Goal: Task Accomplishment & Management: Complete application form

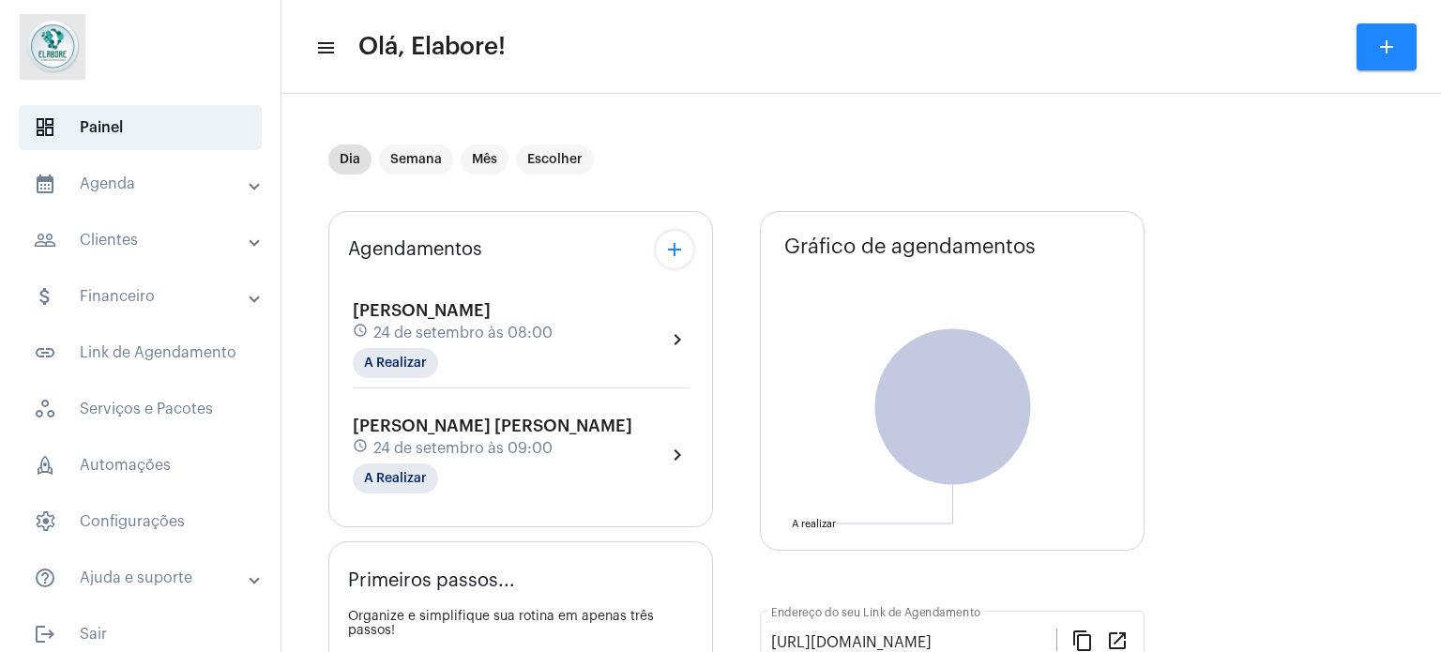
click at [210, 235] on mat-panel-title "people_outline Clientes" at bounding box center [142, 240] width 217 height 23
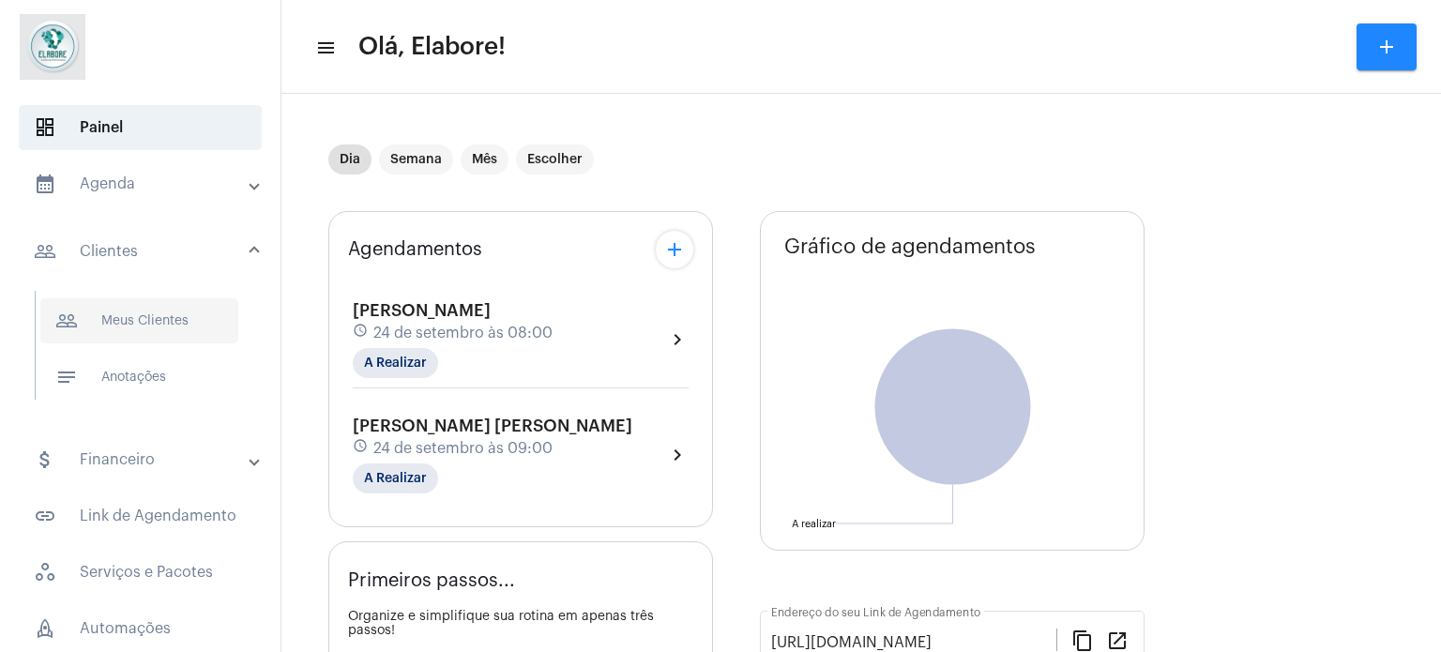
click at [186, 318] on span "people_outline Meus Clientes" at bounding box center [139, 320] width 198 height 45
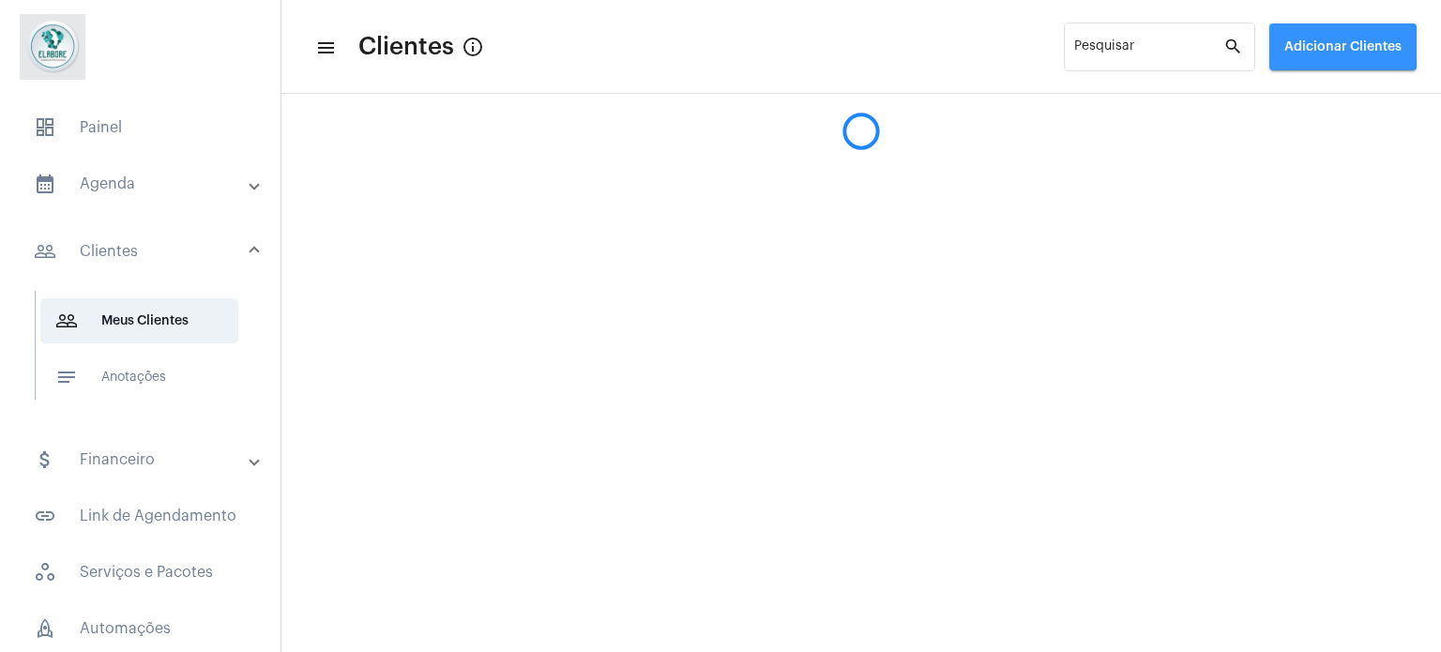
click at [1298, 44] on span "Adicionar Clientes" at bounding box center [1342, 46] width 117 height 13
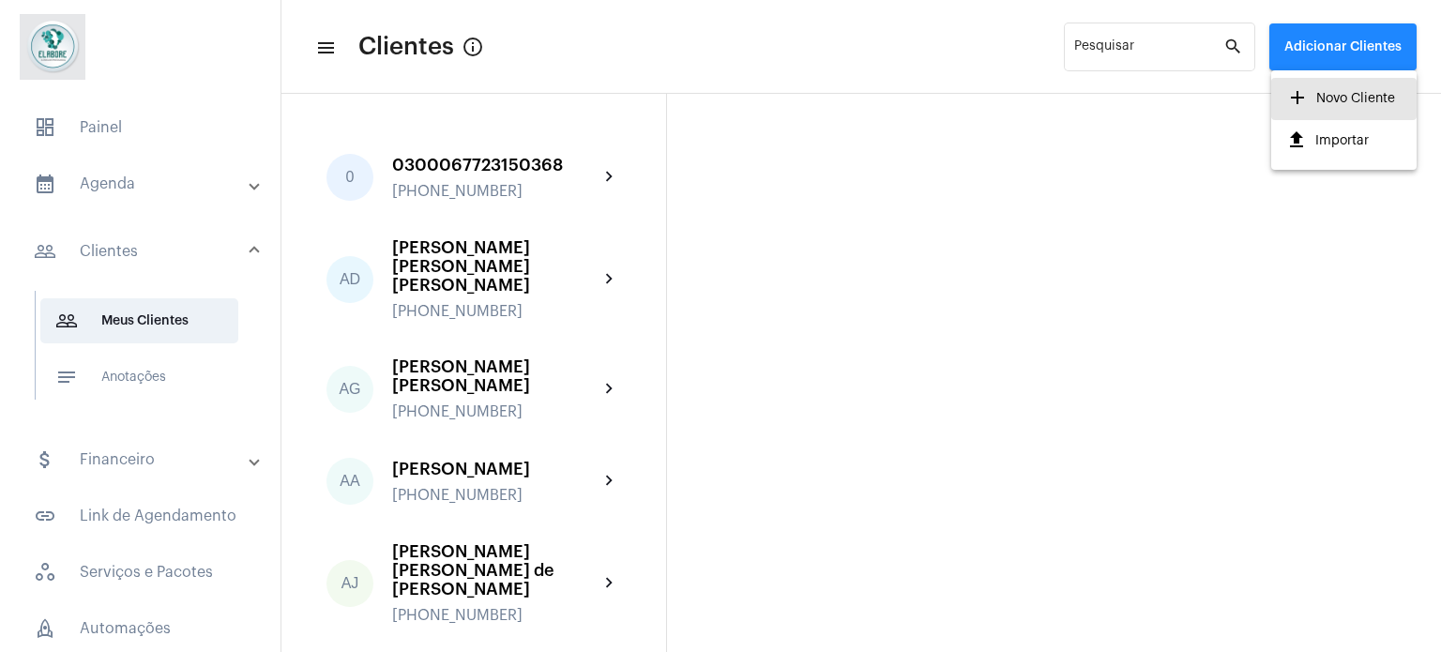
click at [1301, 108] on mat-icon "add" at bounding box center [1297, 97] width 23 height 23
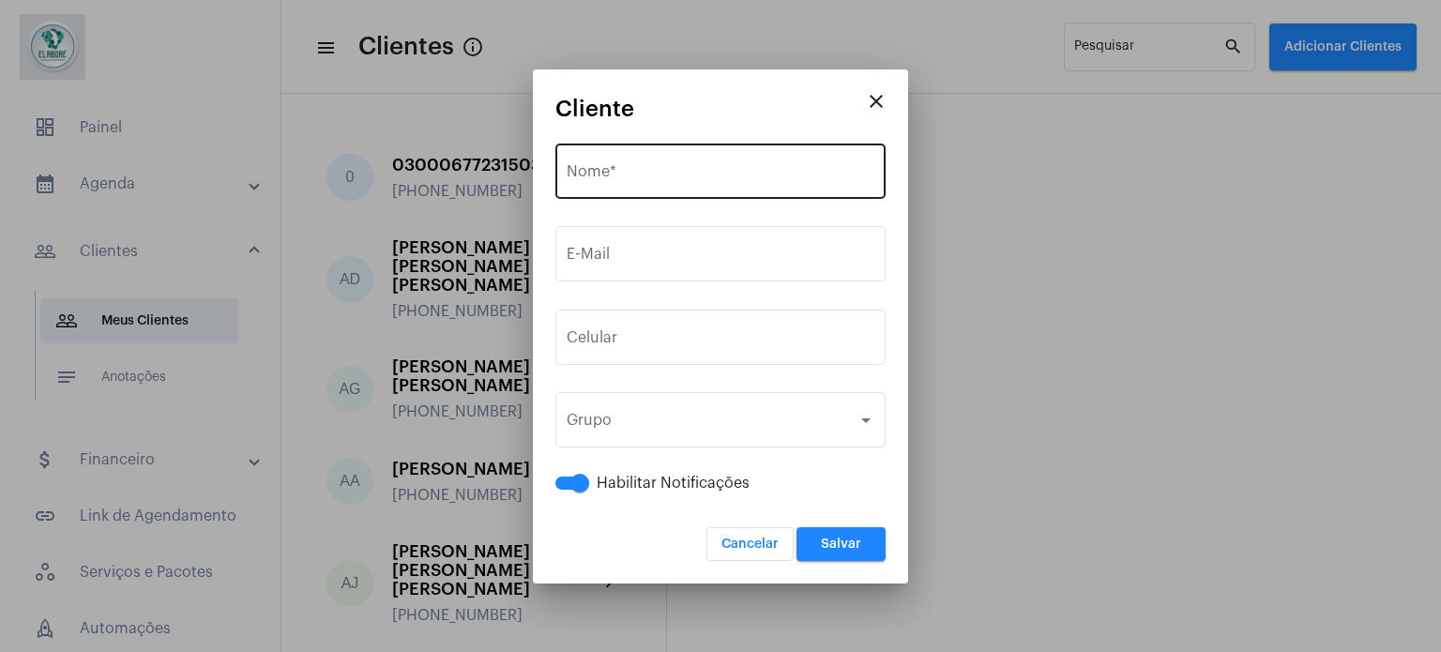
click at [600, 155] on div "Nome *" at bounding box center [720, 169] width 308 height 59
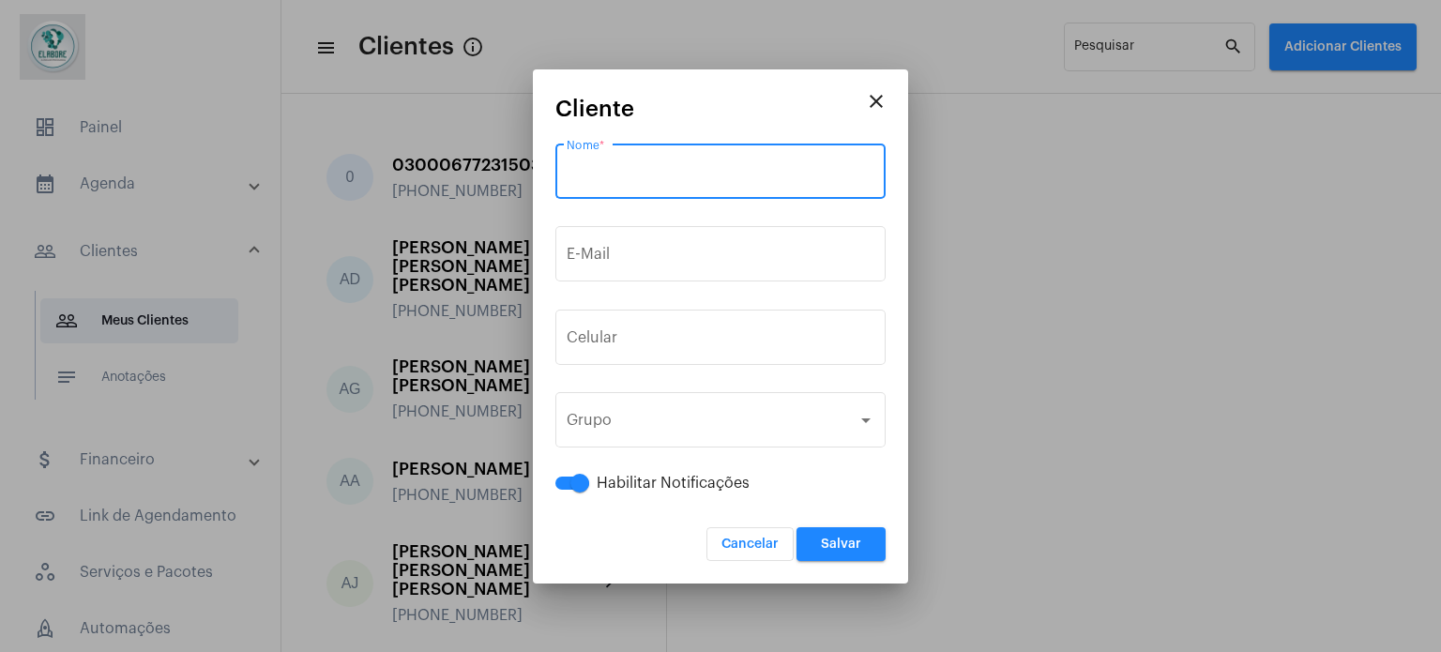
paste input "[PERSON_NAME]"
type input "[PERSON_NAME]"
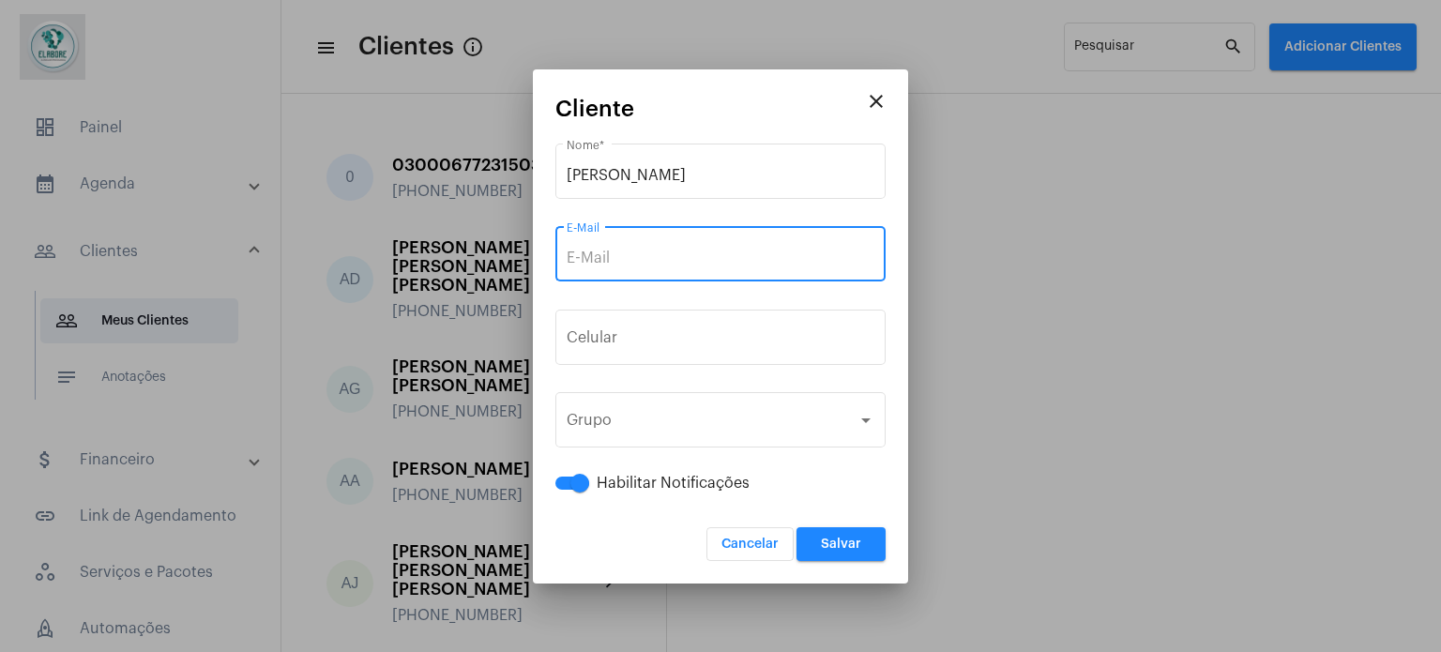
click at [639, 252] on input "E-Mail" at bounding box center [720, 257] width 308 height 17
paste input "[EMAIL_ADDRESS][DOMAIN_NAME]"
type input "[EMAIL_ADDRESS][DOMAIN_NAME]"
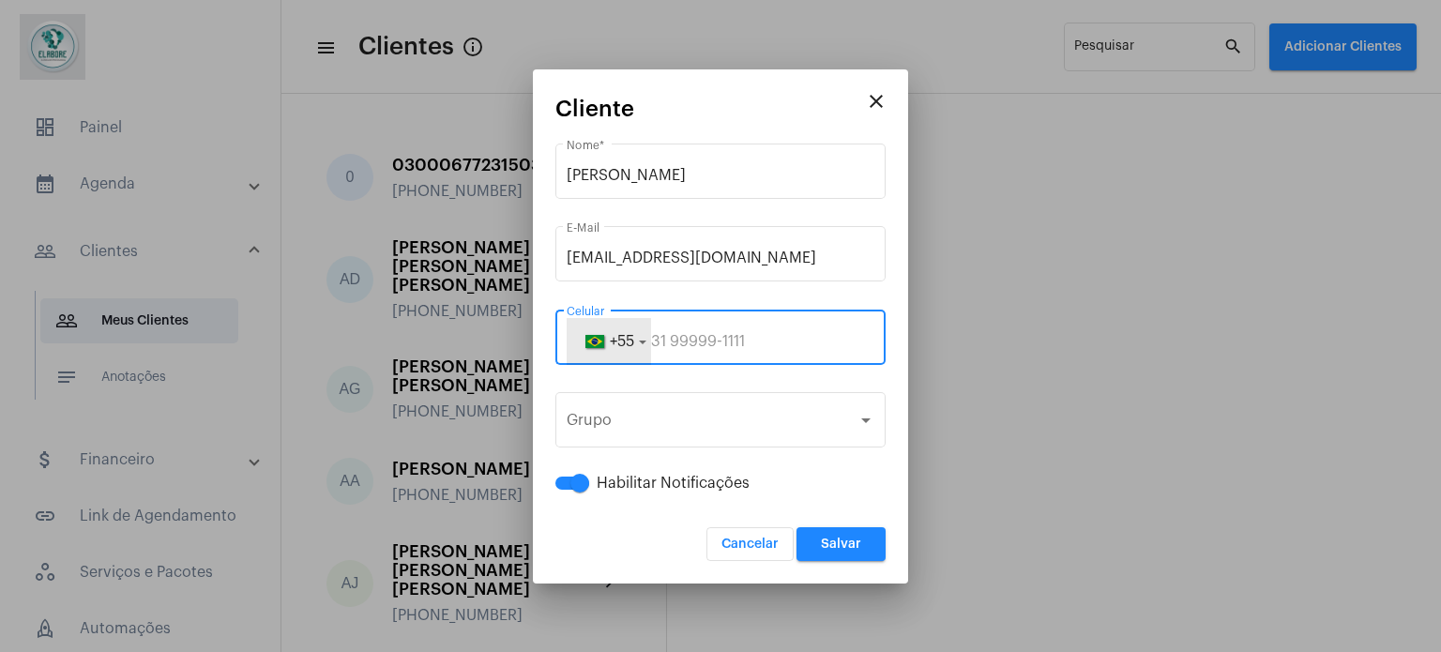
click at [624, 348] on span "+55" at bounding box center [622, 341] width 24 height 15
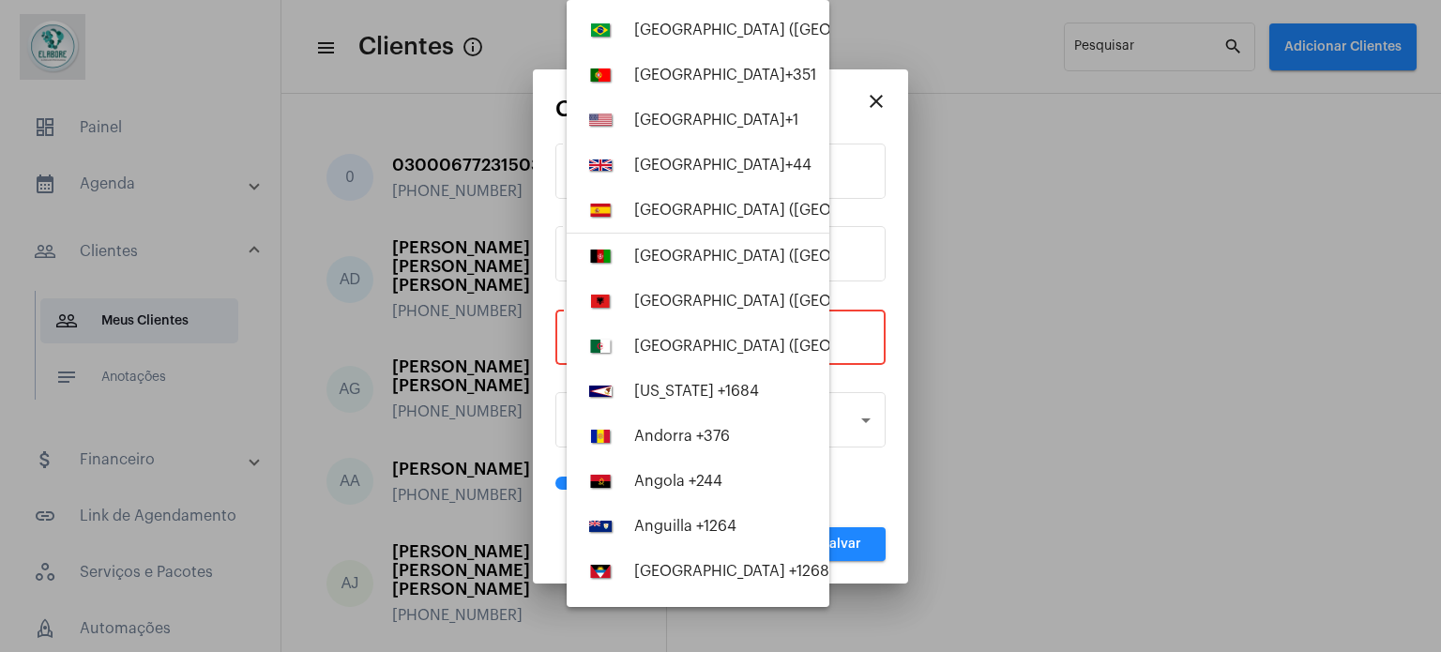
paste input "61983840544"
type input "61983840544"
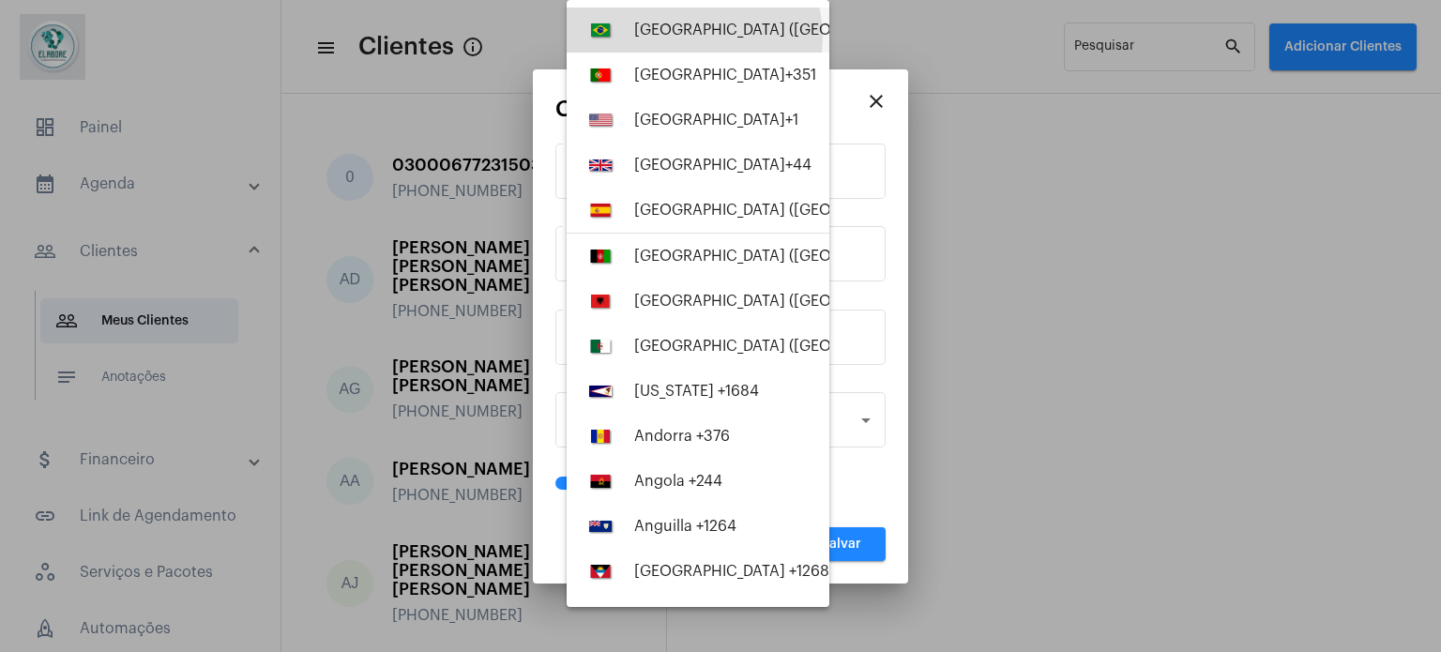
click at [693, 37] on div "[GEOGRAPHIC_DATA] ([GEOGRAPHIC_DATA]) +55" at bounding box center [804, 30] width 340 height 17
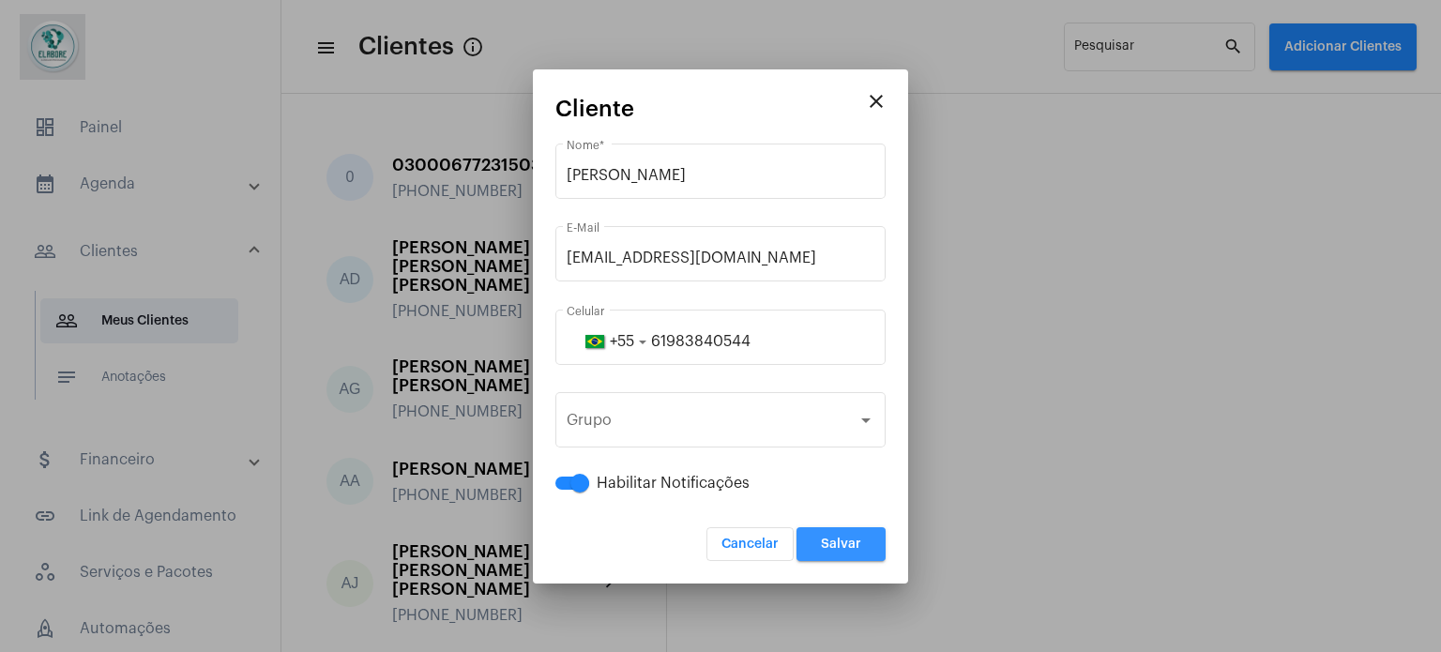
click at [855, 528] on button "Salvar" at bounding box center [840, 544] width 89 height 34
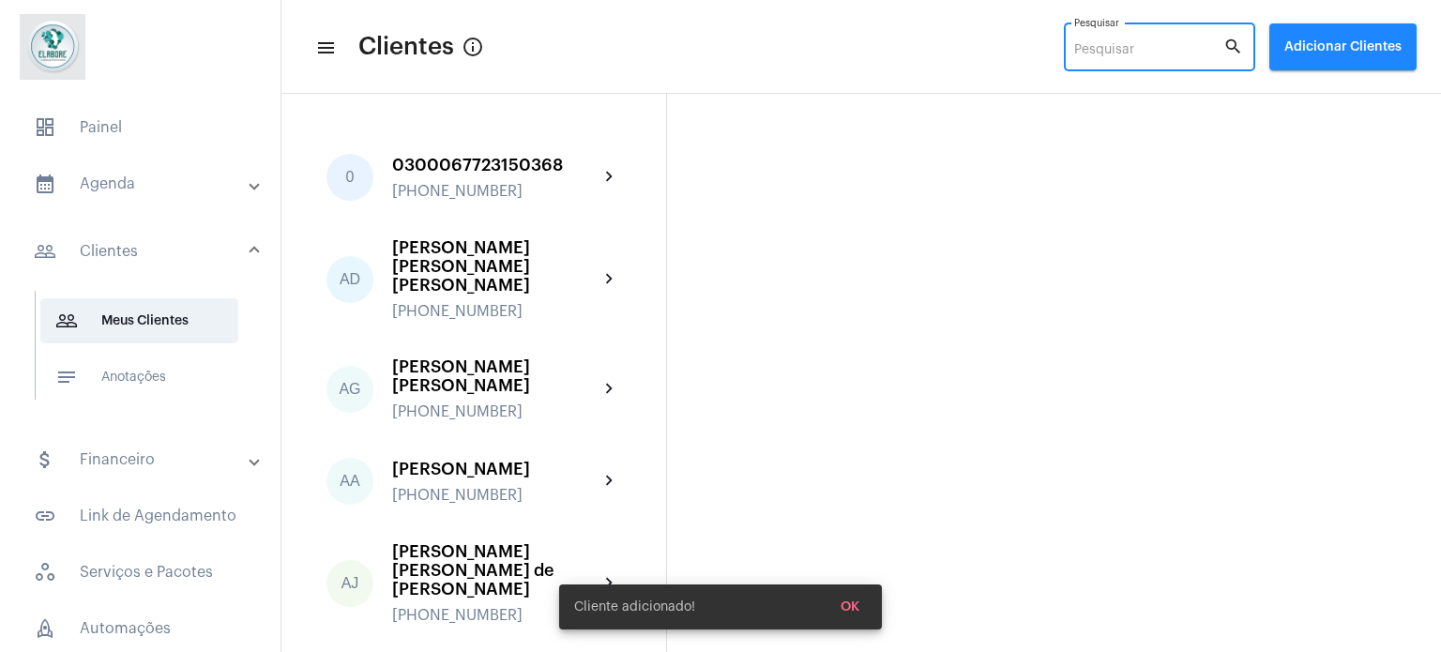
click at [1118, 44] on input "Pesquisar" at bounding box center [1148, 50] width 149 height 15
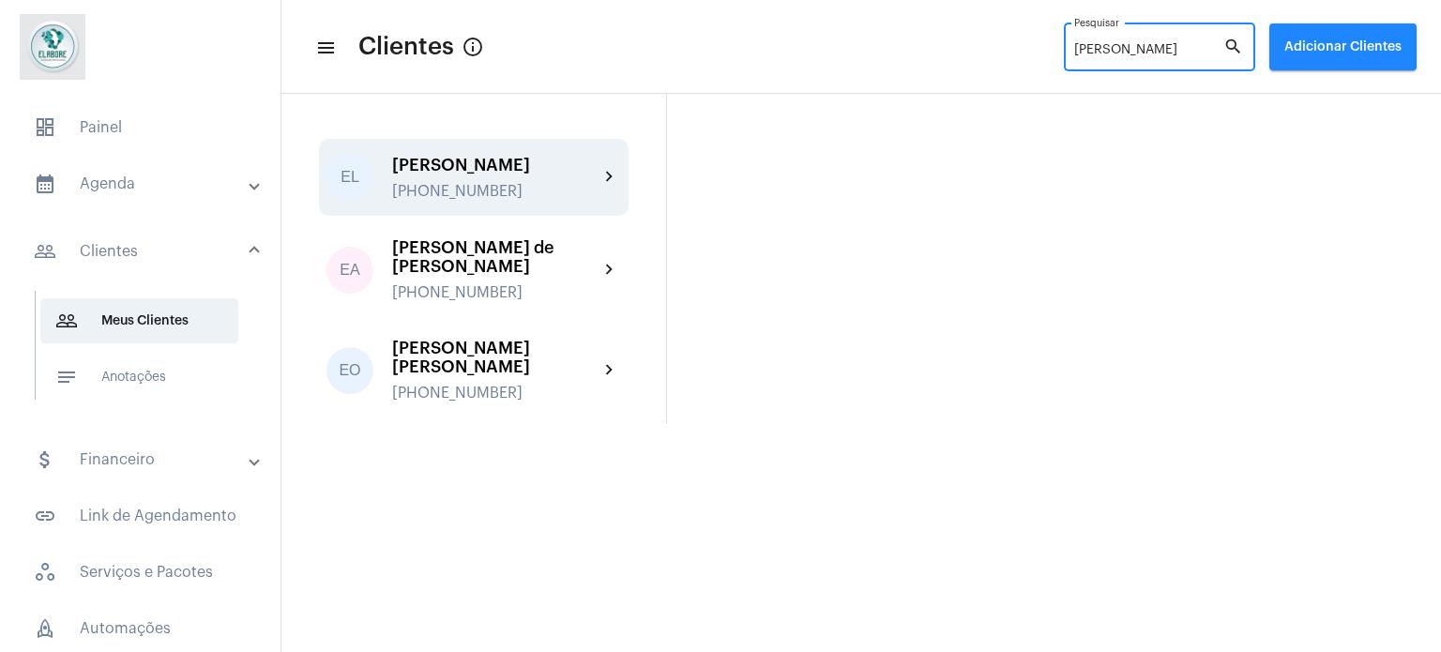
type input "[PERSON_NAME]"
click at [547, 189] on div "[PHONE_NUMBER]" at bounding box center [495, 191] width 206 height 17
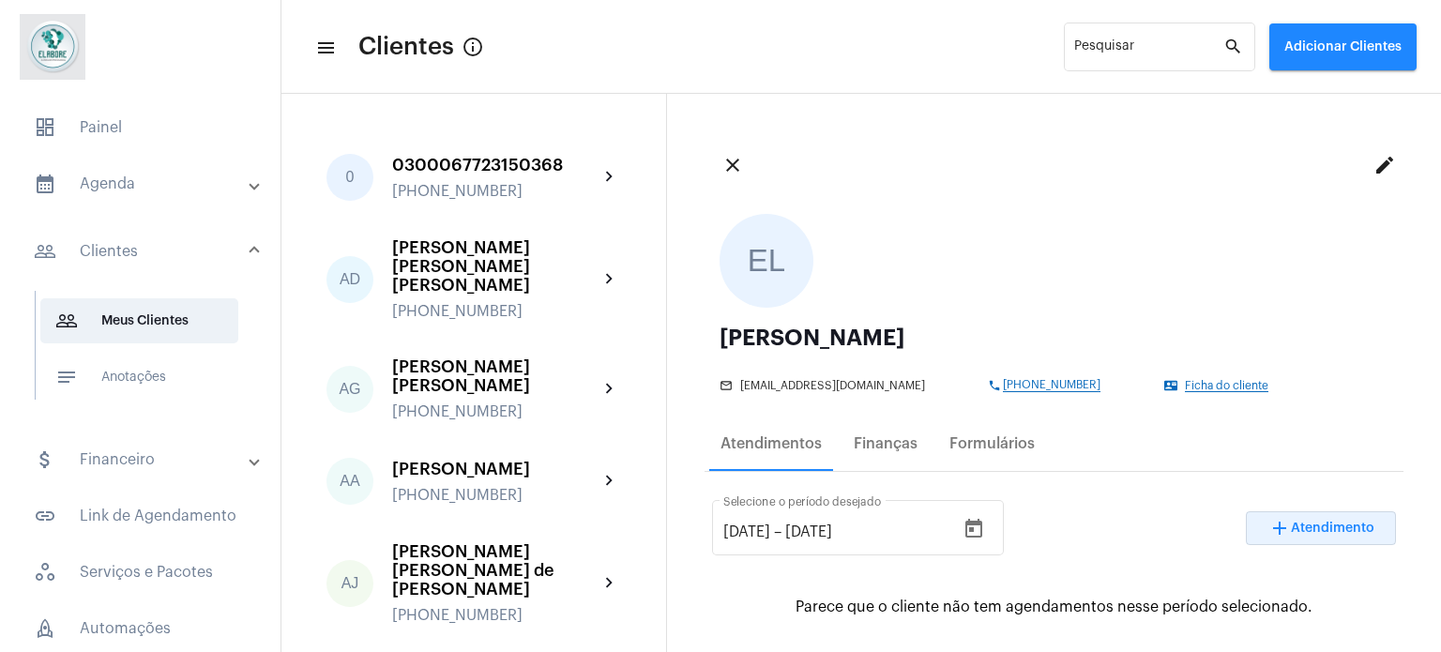
click at [1268, 517] on mat-icon "add" at bounding box center [1279, 528] width 23 height 23
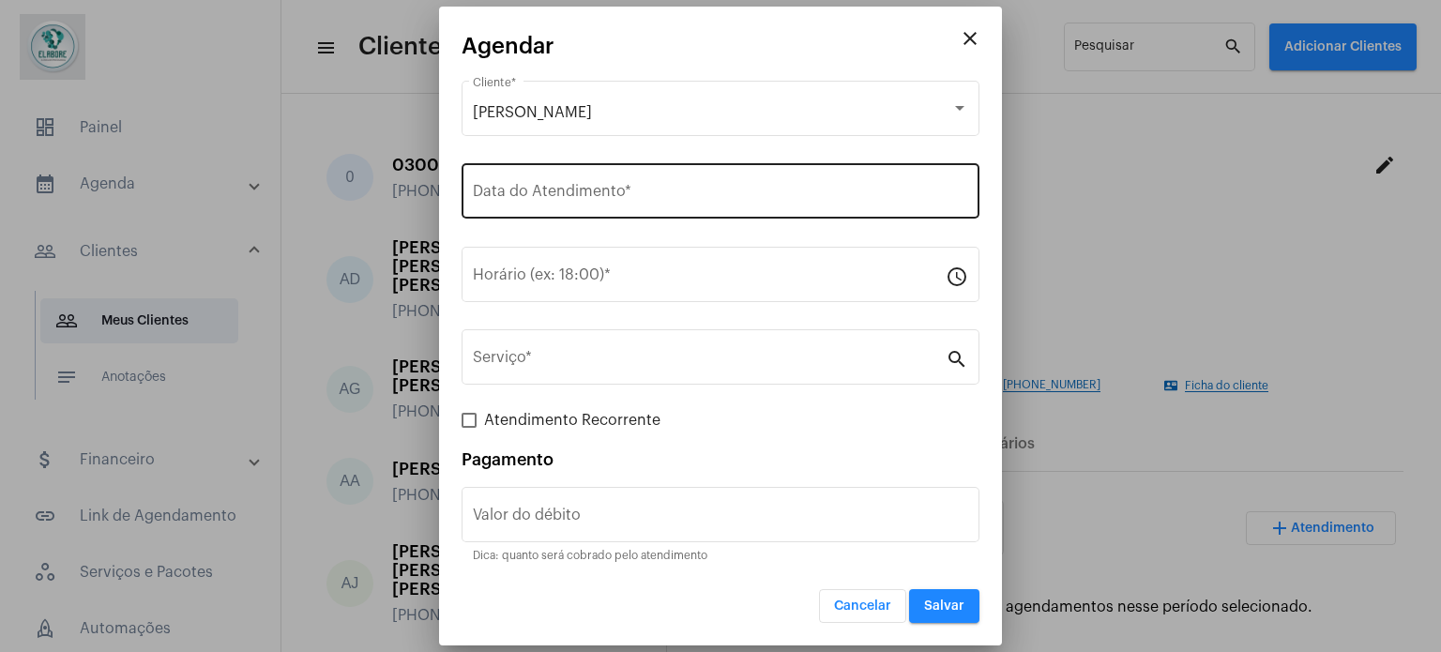
click at [938, 180] on div "Data do Atendimento *" at bounding box center [720, 188] width 495 height 59
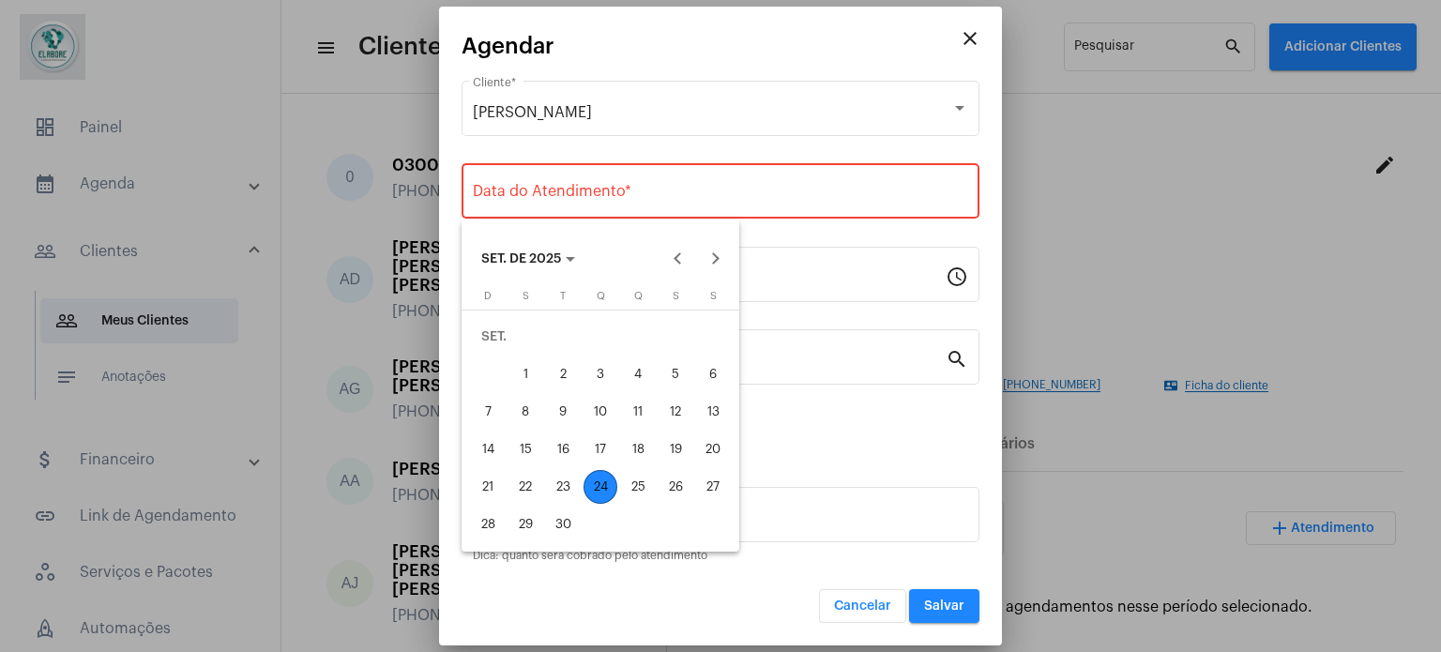
click at [614, 483] on div "24" at bounding box center [600, 487] width 34 height 34
type input "[DATE]"
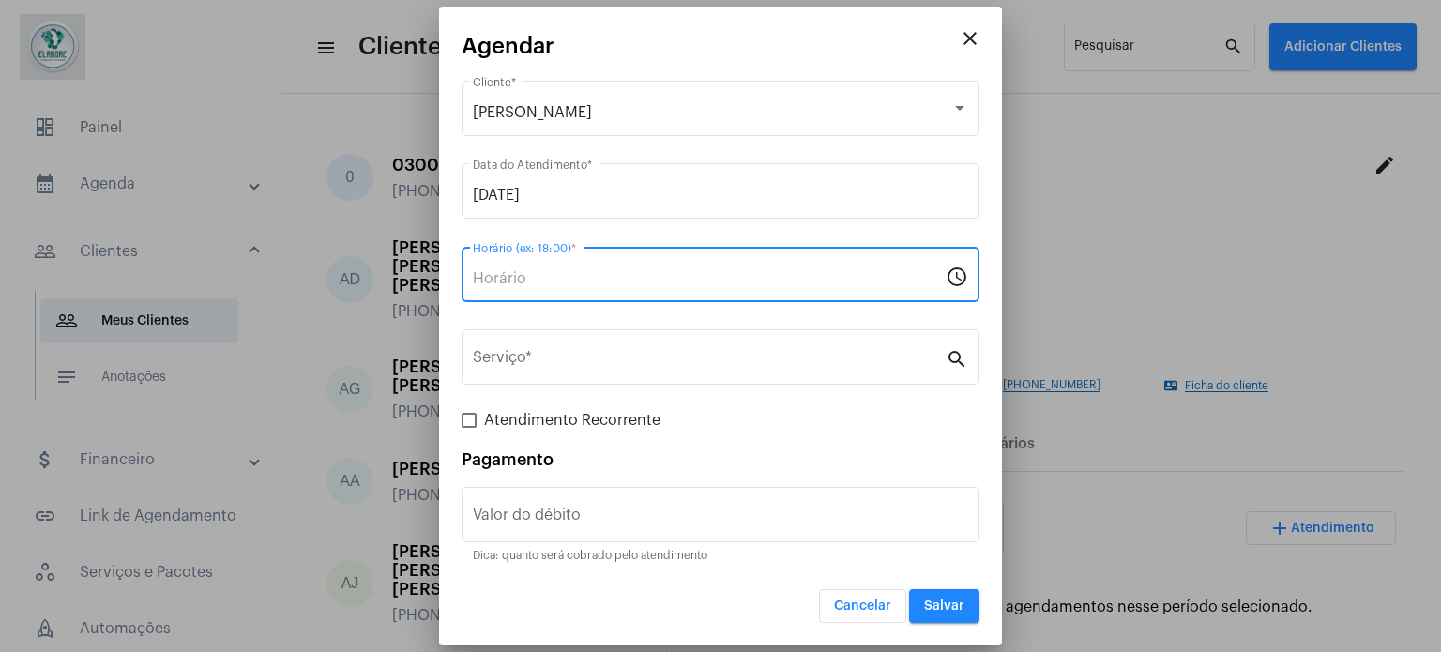
click at [642, 277] on input "Horário (ex: 18:00) *" at bounding box center [709, 278] width 473 height 17
click at [642, 277] on input "09:4" at bounding box center [709, 278] width 473 height 17
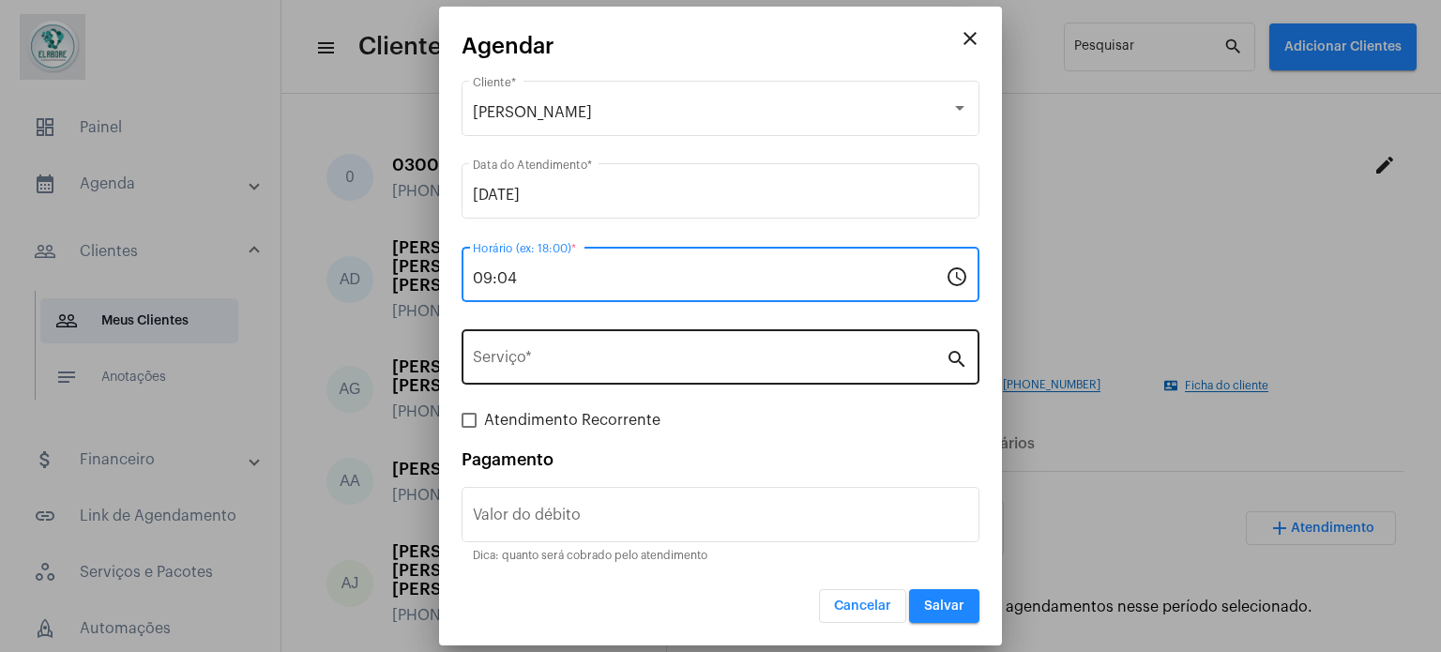
type input "09:04"
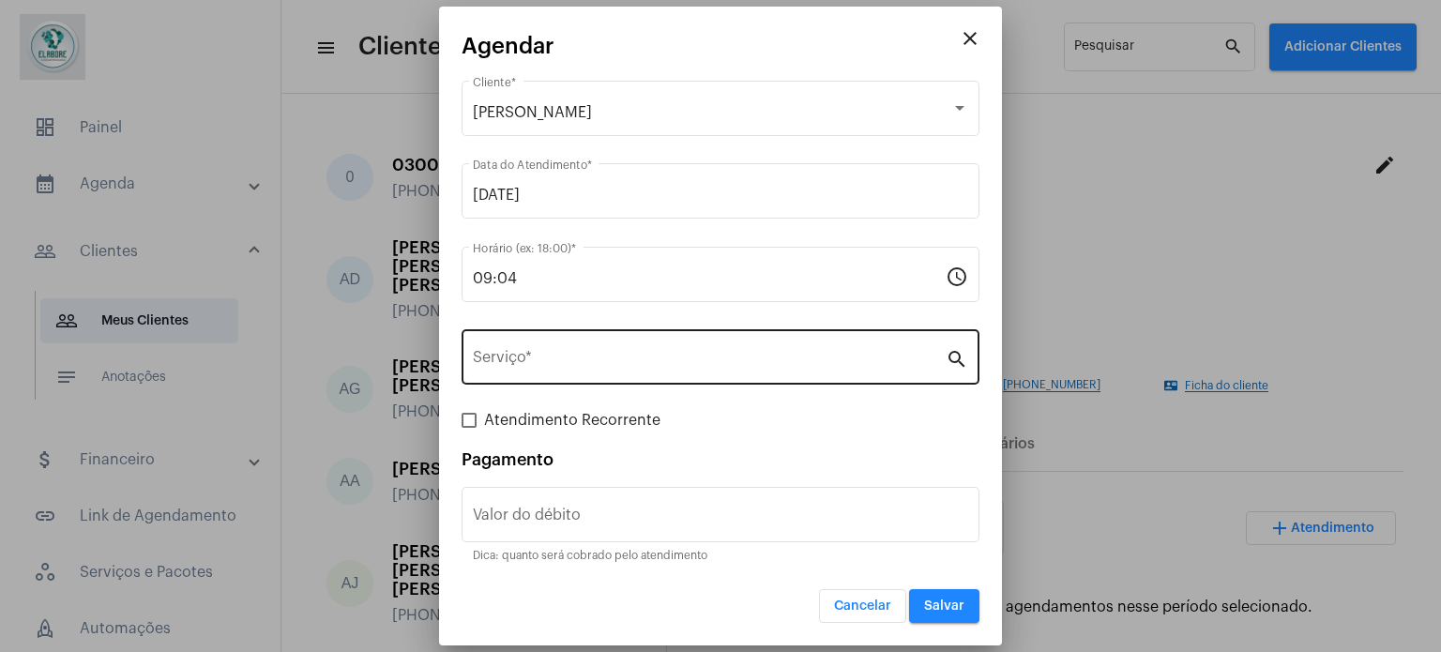
click at [705, 344] on div "Serviço *" at bounding box center [709, 354] width 473 height 59
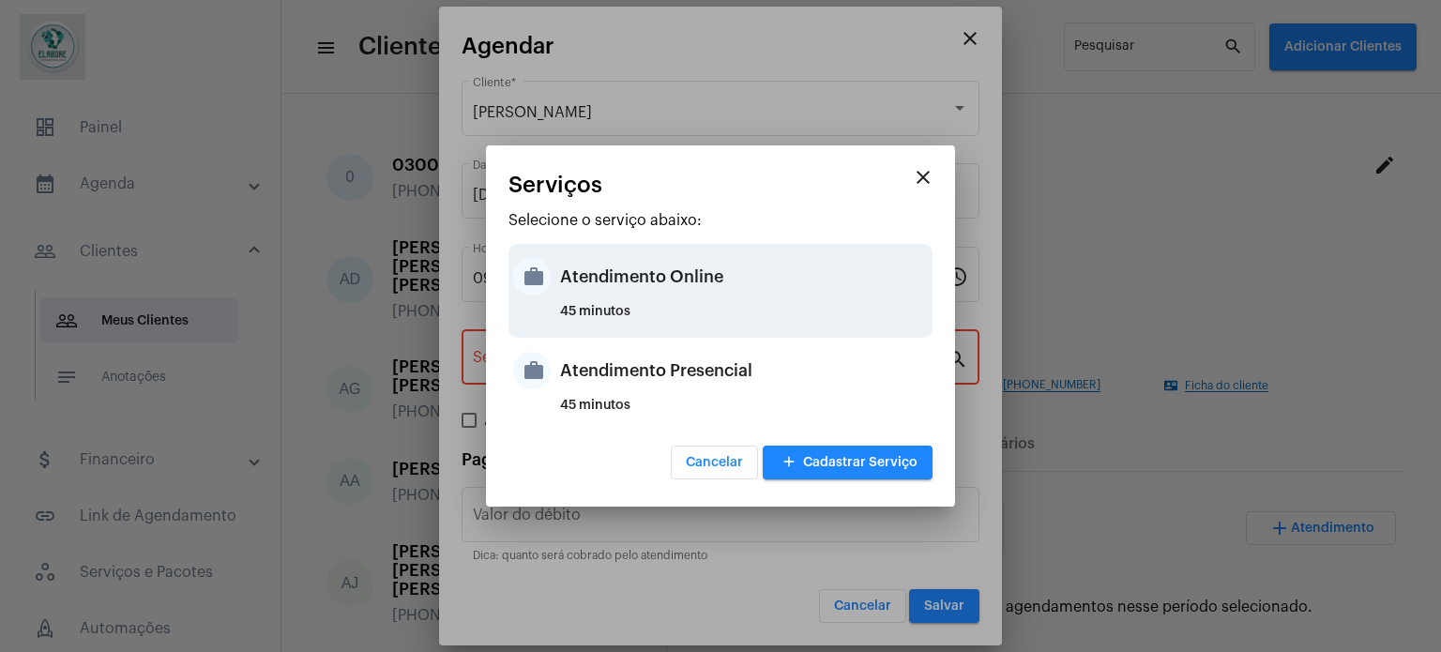
click at [708, 277] on div "Atendimento Online" at bounding box center [744, 277] width 368 height 56
type input "Atendimento Online"
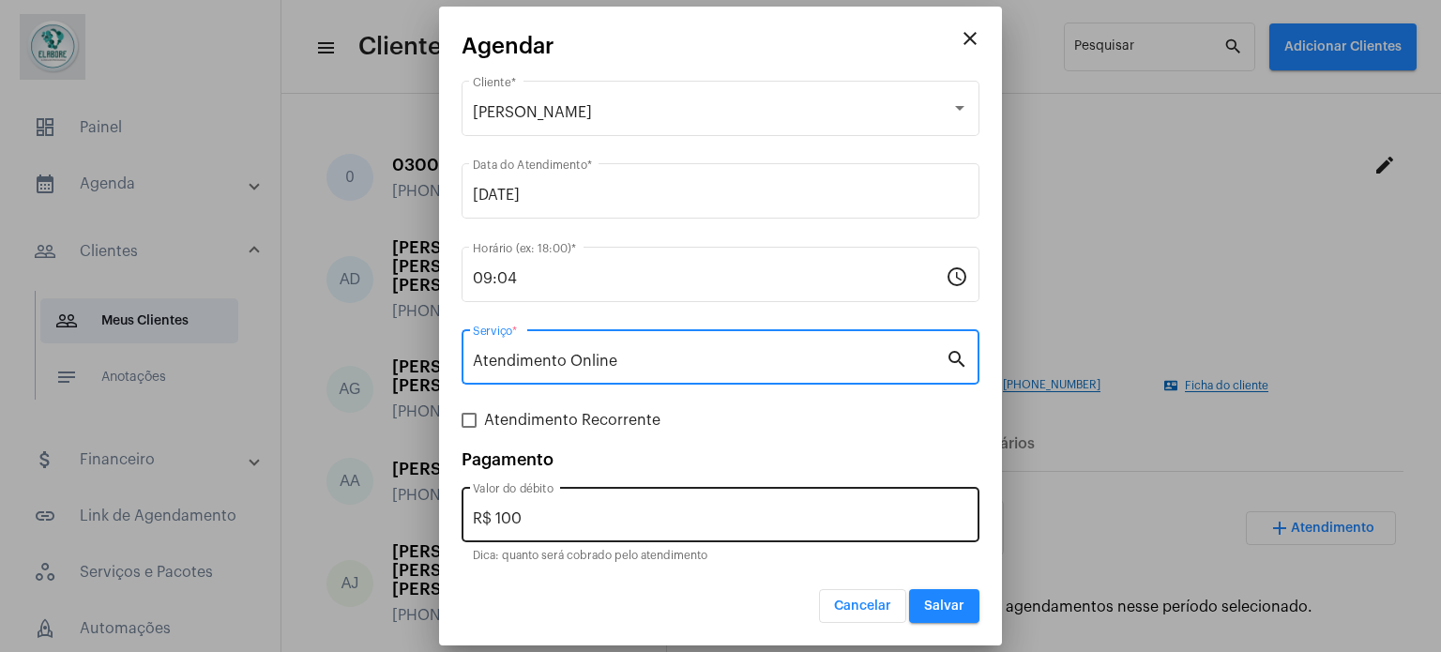
click at [649, 506] on div "R$ 100 Valor do débito" at bounding box center [720, 512] width 495 height 59
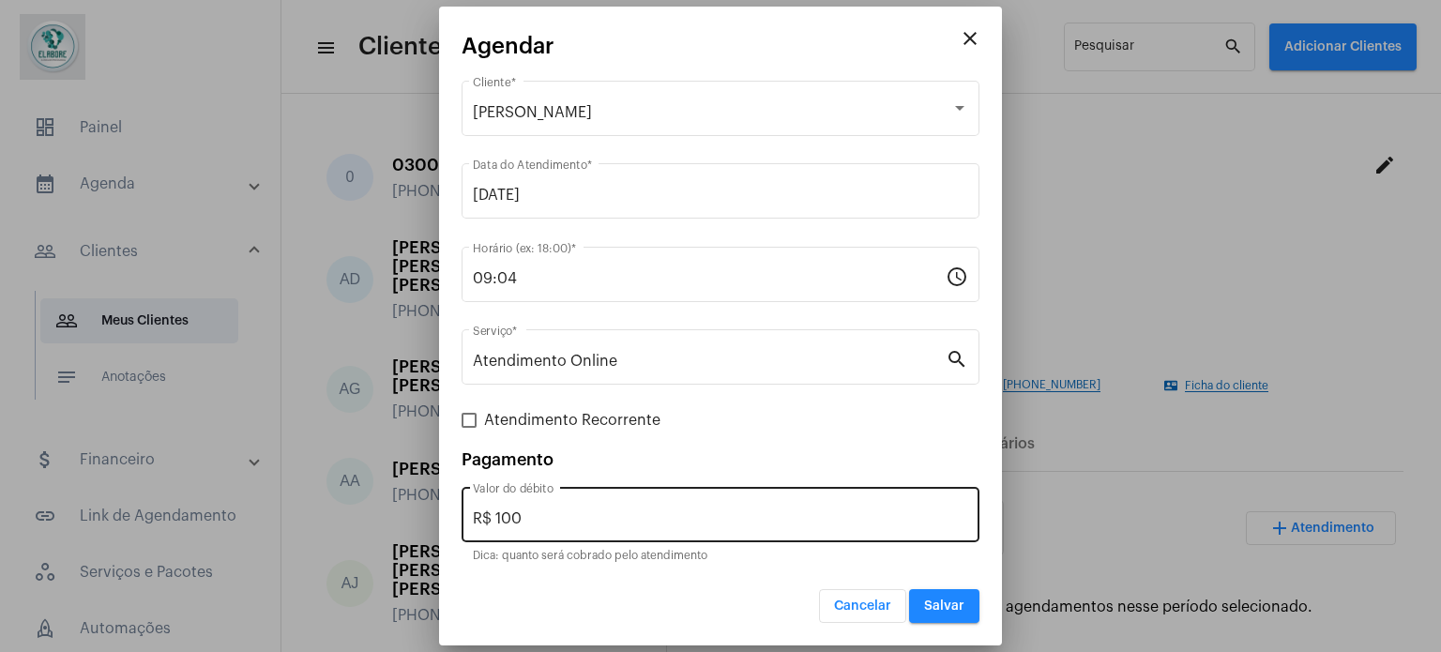
click at [649, 506] on div "R$ 100 Valor do débito" at bounding box center [720, 512] width 495 height 59
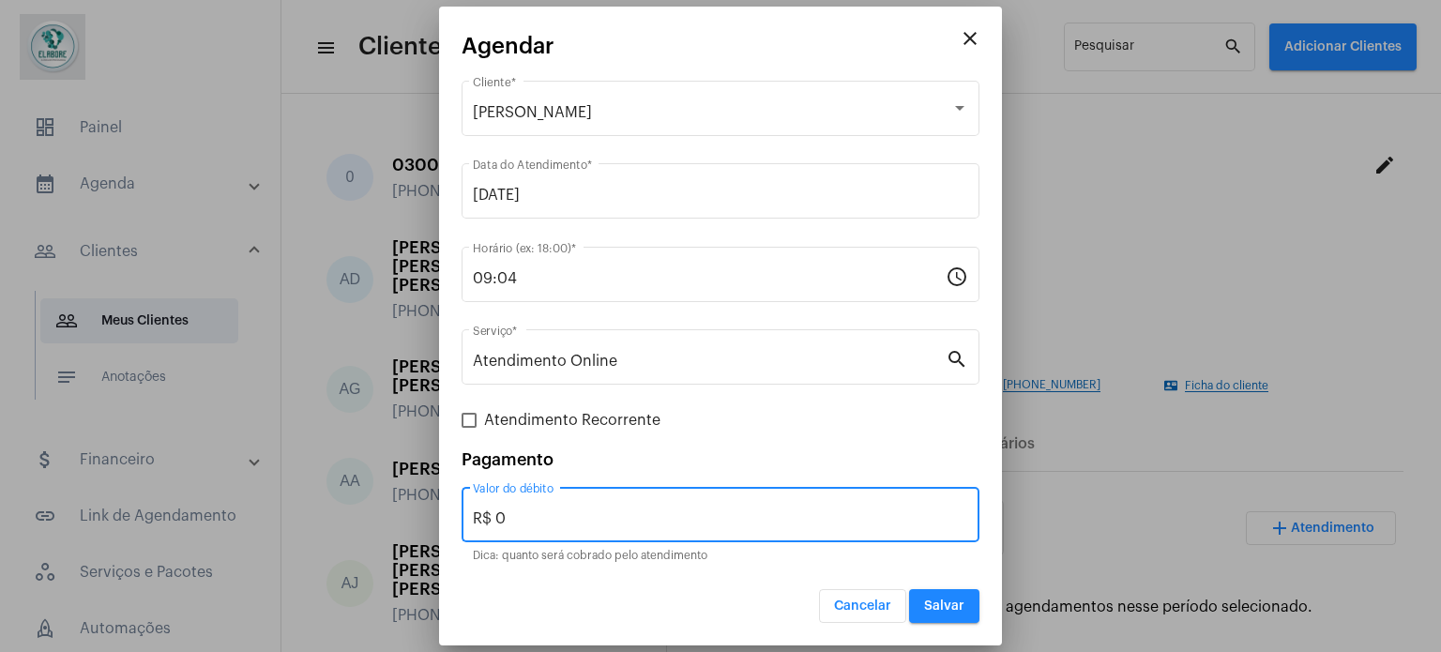
type input "R$ 0"
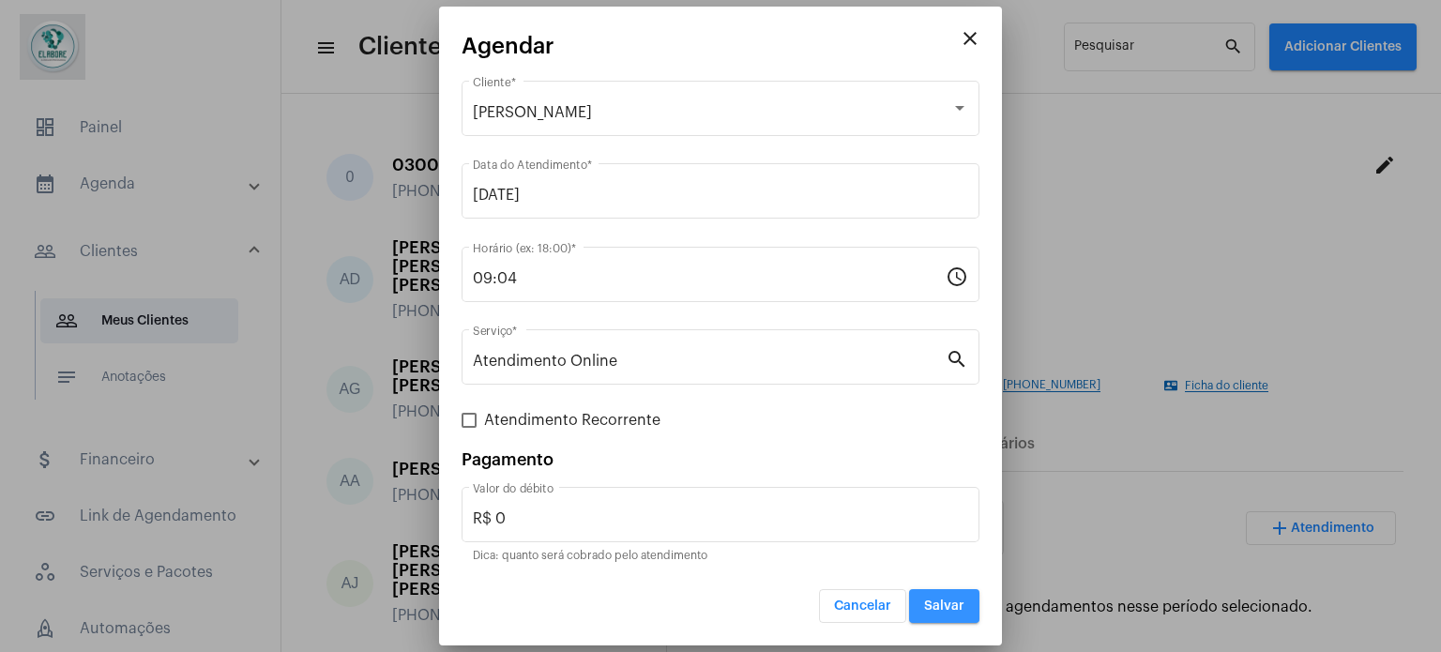
click at [931, 601] on span "Salvar" at bounding box center [944, 605] width 40 height 13
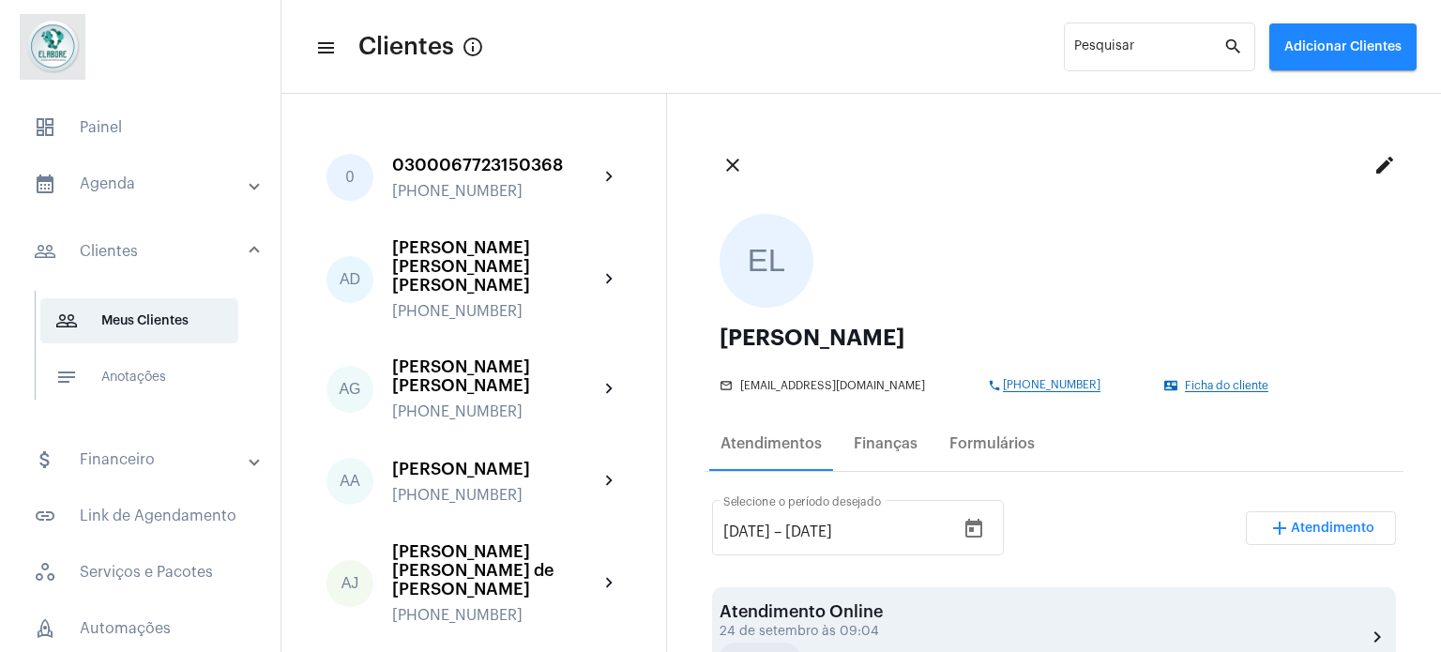
click at [1243, 607] on div "Atendimento Online 24 de setembro às 09:04 A Realizar chevron_right" at bounding box center [1053, 637] width 669 height 70
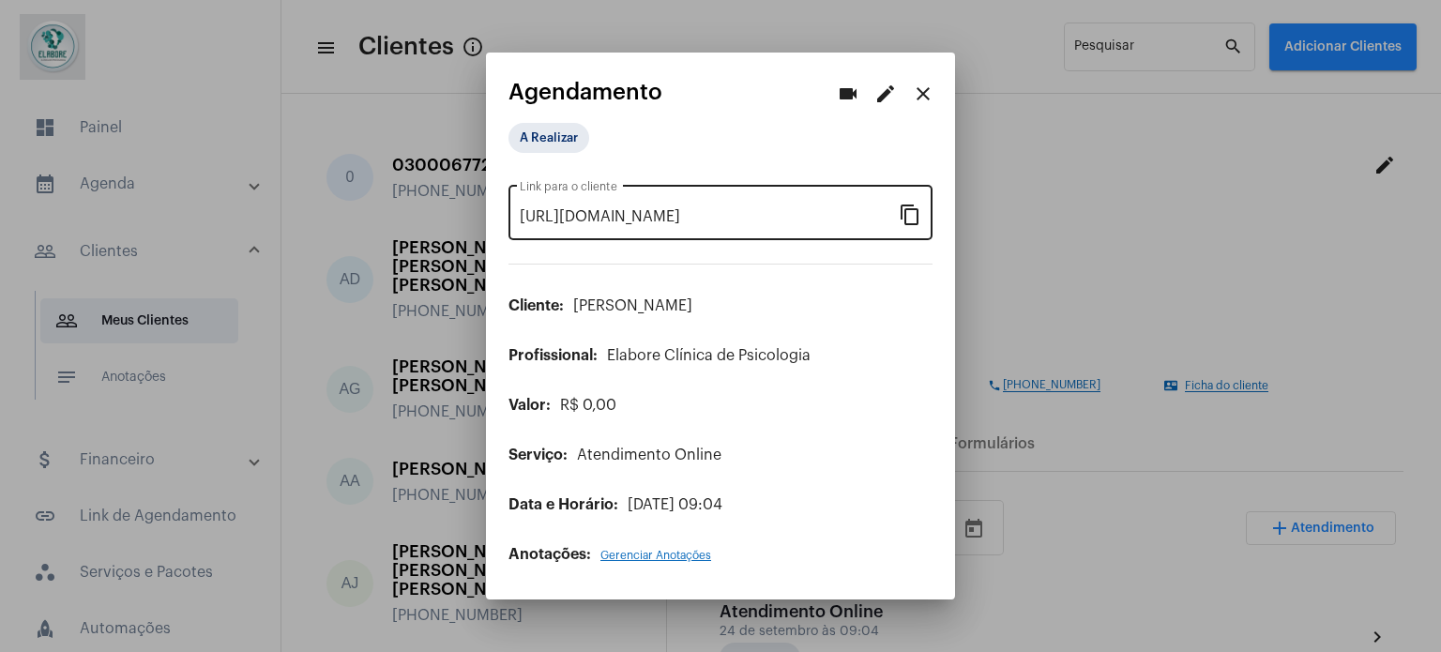
click at [904, 210] on mat-icon "content_copy" at bounding box center [909, 214] width 23 height 23
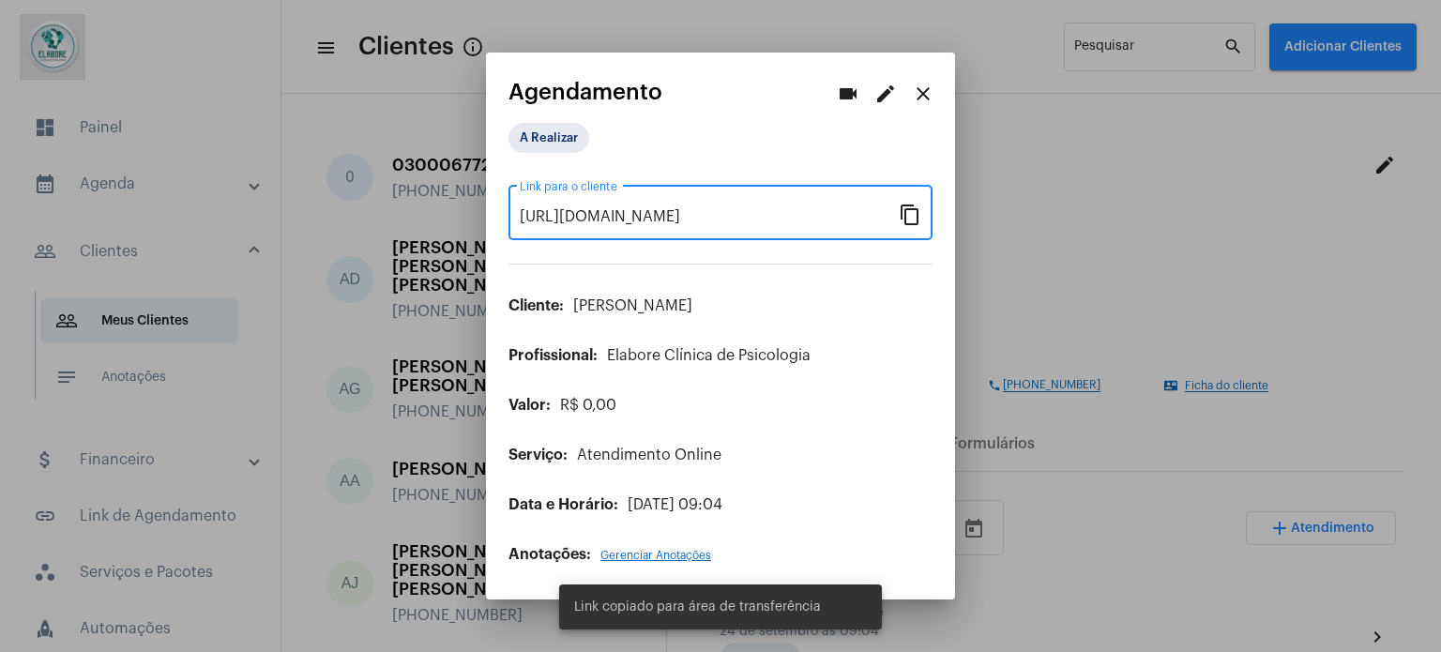
scroll to position [0, 151]
